Goal: Task Accomplishment & Management: Manage account settings

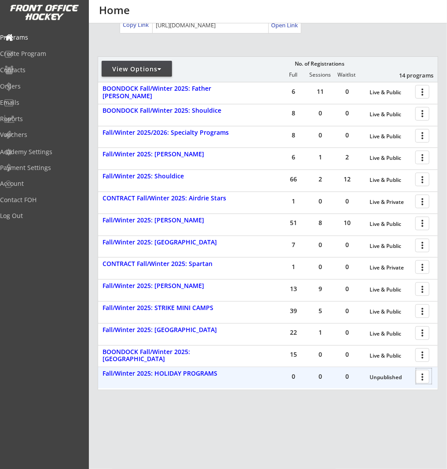
click at [425, 376] on div at bounding box center [423, 375] width 15 height 15
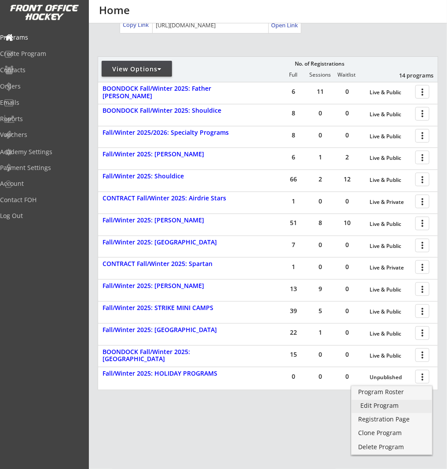
click at [404, 406] on div "Edit Program" at bounding box center [391, 405] width 63 height 6
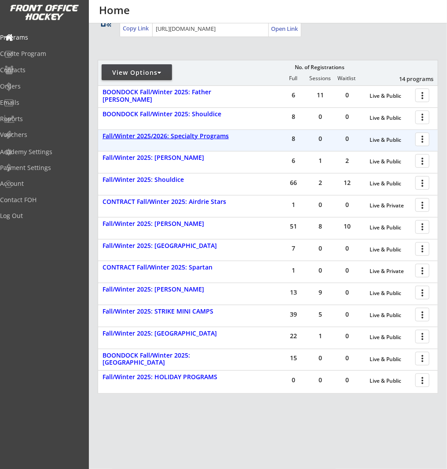
scroll to position [144, 0]
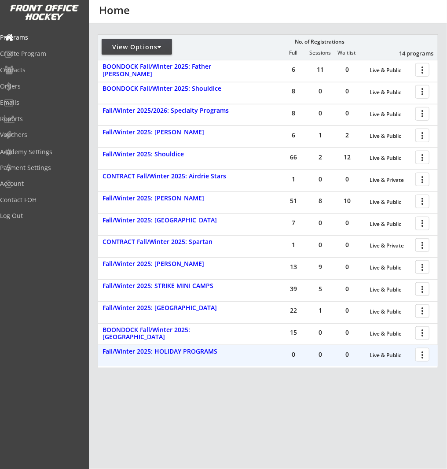
click at [421, 355] on div at bounding box center [423, 353] width 15 height 15
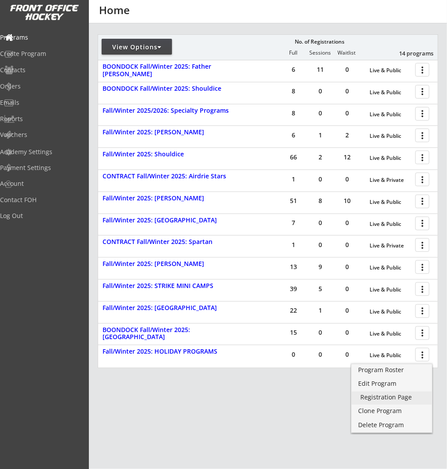
click at [418, 395] on div "Registration Page" at bounding box center [391, 397] width 63 height 6
